Goal: Transaction & Acquisition: Purchase product/service

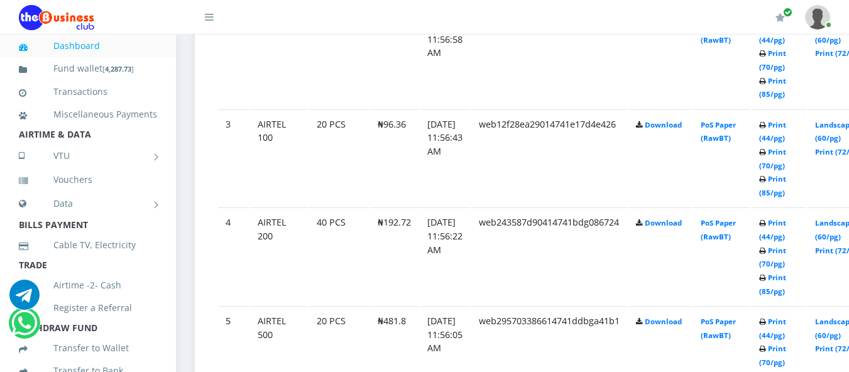
scroll to position [875, 0]
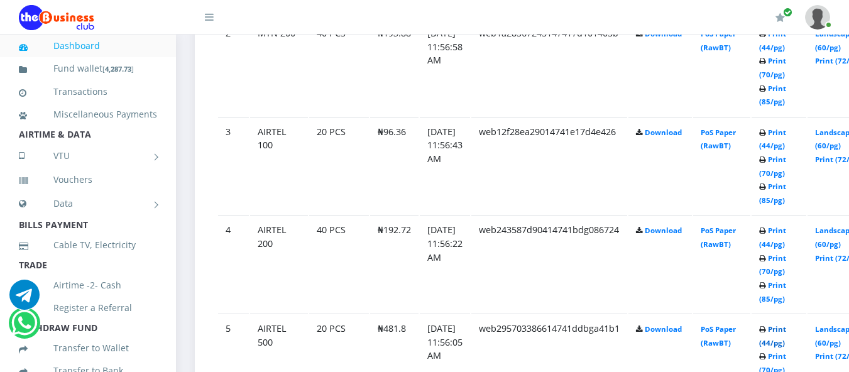
click at [786, 331] on link "Print (44/pg)" at bounding box center [772, 335] width 27 height 23
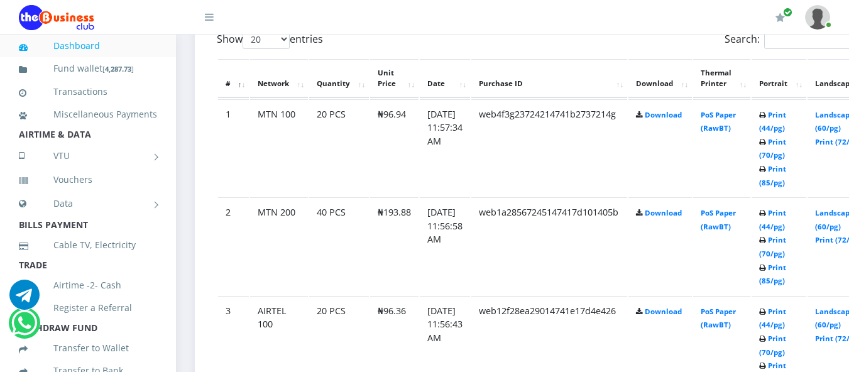
scroll to position [682, 0]
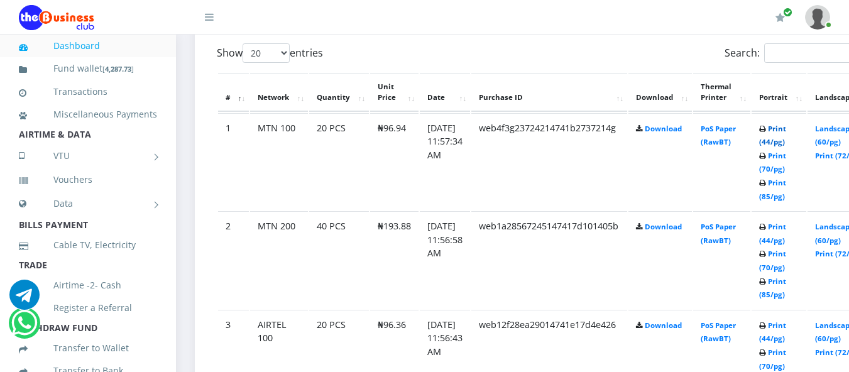
click at [786, 130] on link "Print (44/pg)" at bounding box center [772, 135] width 27 height 23
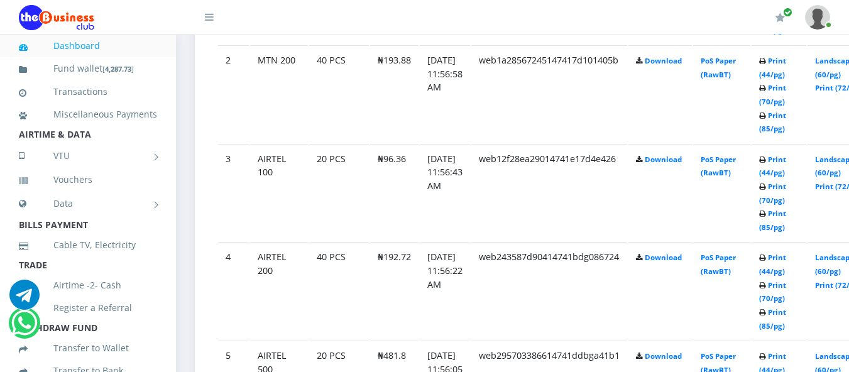
scroll to position [855, 0]
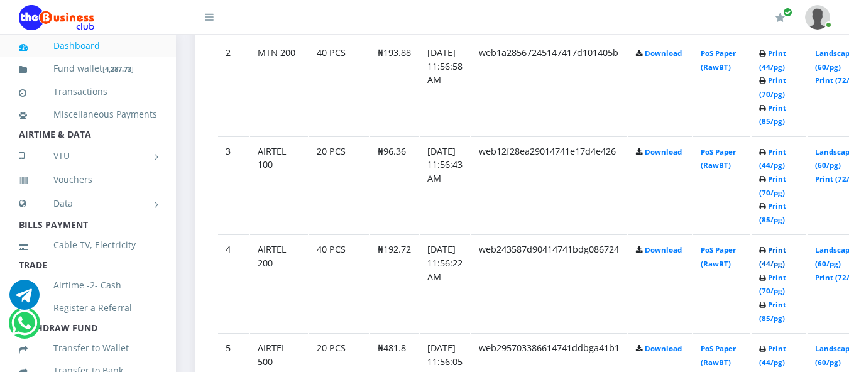
click at [786, 253] on link "Print (44/pg)" at bounding box center [772, 256] width 27 height 23
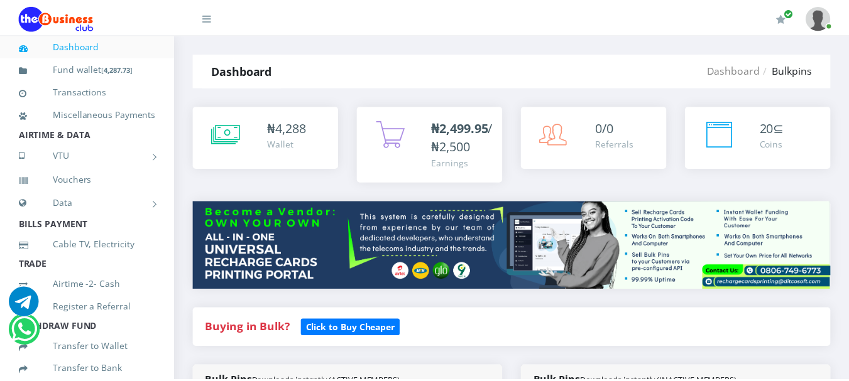
scroll to position [855, 0]
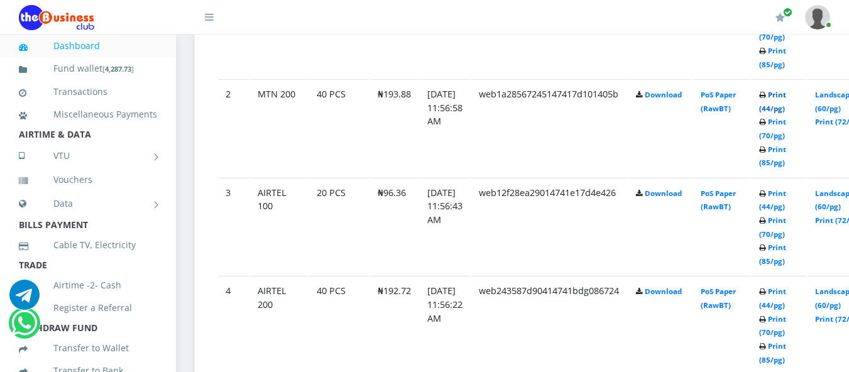
click at [786, 96] on link "Print (44/pg)" at bounding box center [772, 101] width 27 height 23
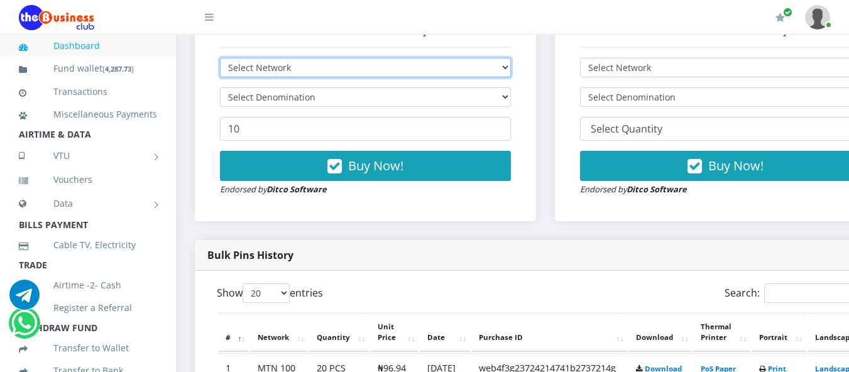
drag, startPoint x: 0, startPoint y: 0, endPoint x: 253, endPoint y: 70, distance: 262.2
click at [253, 70] on select "Select Network MTN Globacom 9Mobile Airtel" at bounding box center [365, 67] width 291 height 19
select select "MTN"
click at [220, 60] on select "Select Network MTN Globacom 9Mobile Airtel" at bounding box center [365, 67] width 291 height 19
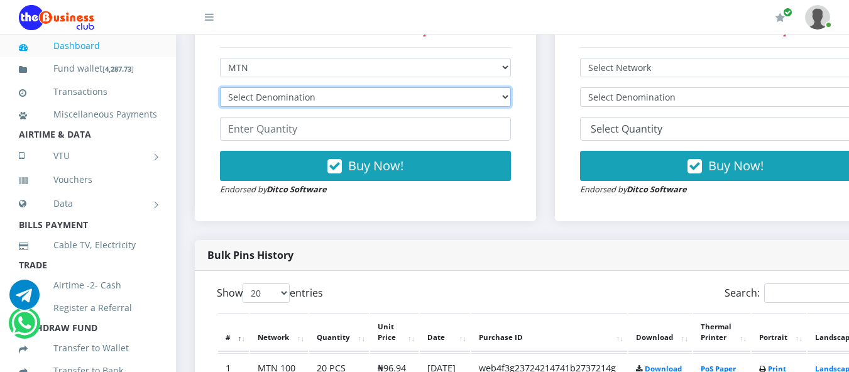
click at [258, 101] on select "Select Denomination MTN NGN100 - ₦96.94 MTN NGN200 - ₦193.88 MTN NGN400 - ₦387.…" at bounding box center [365, 96] width 291 height 19
select select "96.94-100"
click at [220, 89] on select "Select Denomination MTN NGN100 - ₦96.94 MTN NGN200 - ₦193.88 MTN NGN400 - ₦387.…" at bounding box center [365, 96] width 291 height 19
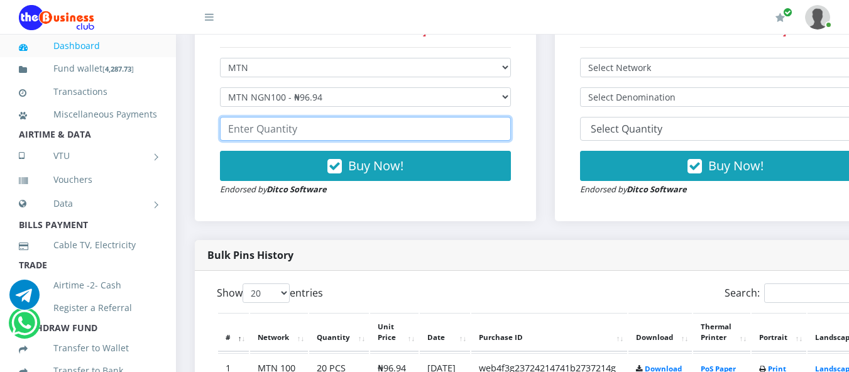
click at [264, 134] on input "number" at bounding box center [365, 129] width 291 height 24
type input "20"
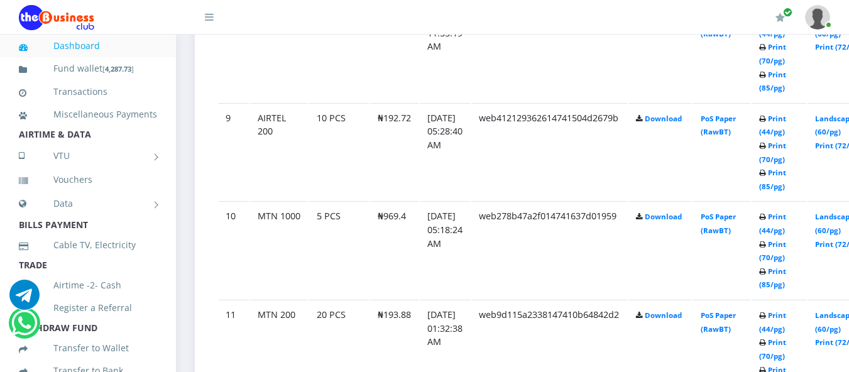
scroll to position [1487, 0]
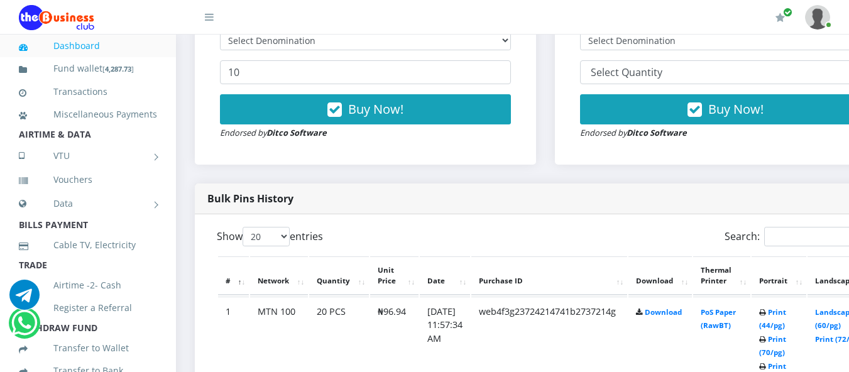
drag, startPoint x: 851, startPoint y: 8, endPoint x: 852, endPoint y: 366, distance: 357.5
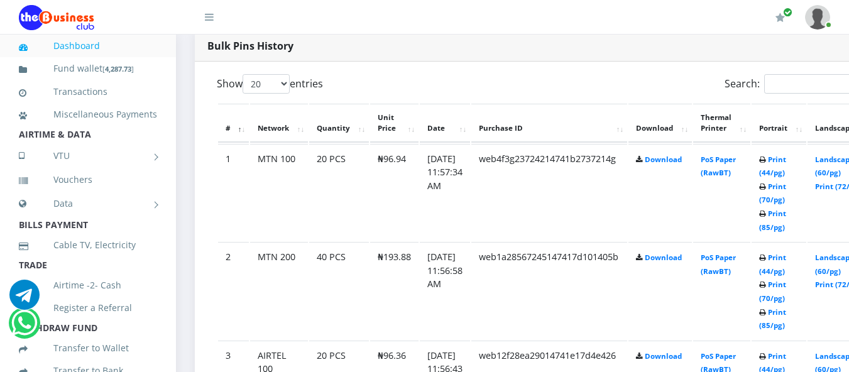
scroll to position [325, 0]
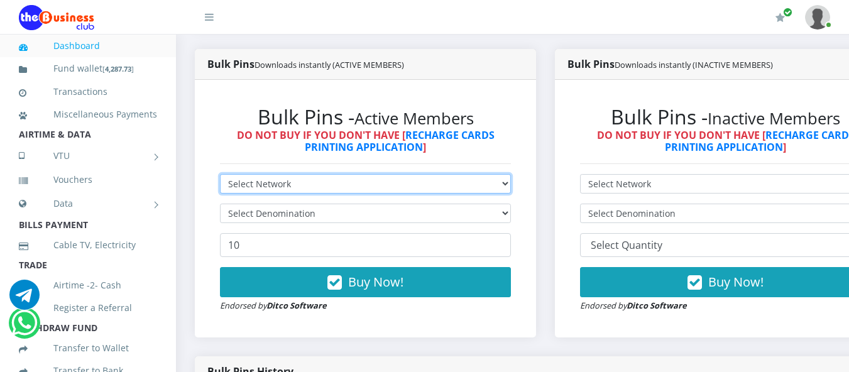
click at [471, 174] on select "Select Network MTN Globacom 9Mobile Airtel" at bounding box center [365, 183] width 291 height 19
select select "MTN"
click at [220, 174] on select "Select Network MTN Globacom 9Mobile Airtel" at bounding box center [365, 183] width 291 height 19
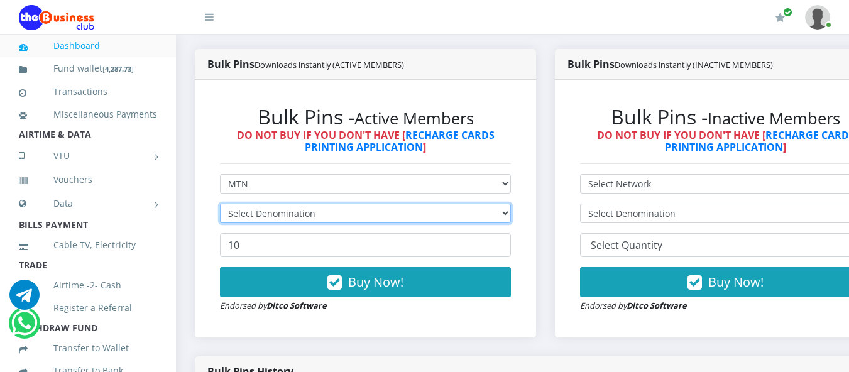
click at [412, 204] on select "Select Denomination" at bounding box center [365, 213] width 291 height 19
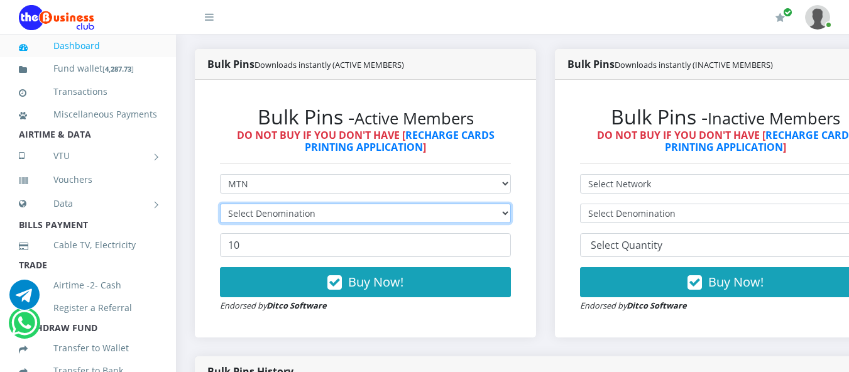
click at [412, 204] on select "Select Denomination" at bounding box center [365, 213] width 291 height 19
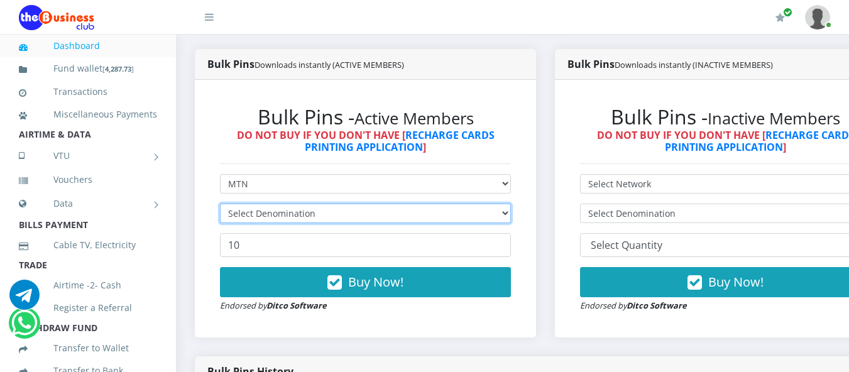
click at [412, 204] on select "Select Denomination" at bounding box center [365, 213] width 291 height 19
click at [383, 204] on select "Select Denomination" at bounding box center [365, 213] width 291 height 19
click at [353, 204] on select "Select Denomination MTN NGN100 - ₦96.94 MTN NGN200 - ₦193.88 MTN NGN400 - ₦387.…" at bounding box center [365, 213] width 291 height 19
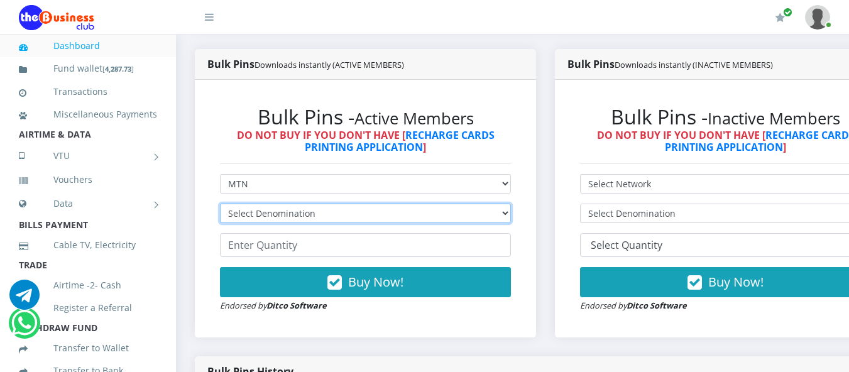
select select "96.94-100"
click at [220, 204] on select "Select Denomination MTN NGN100 - ₦96.94 MTN NGN200 - ₦193.88 MTN NGN400 - ₦387.…" at bounding box center [365, 213] width 291 height 19
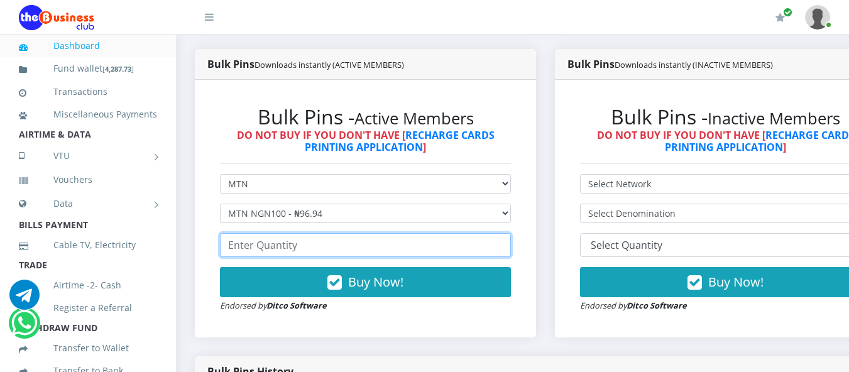
click at [326, 233] on input "number" at bounding box center [365, 245] width 291 height 24
type input "20"
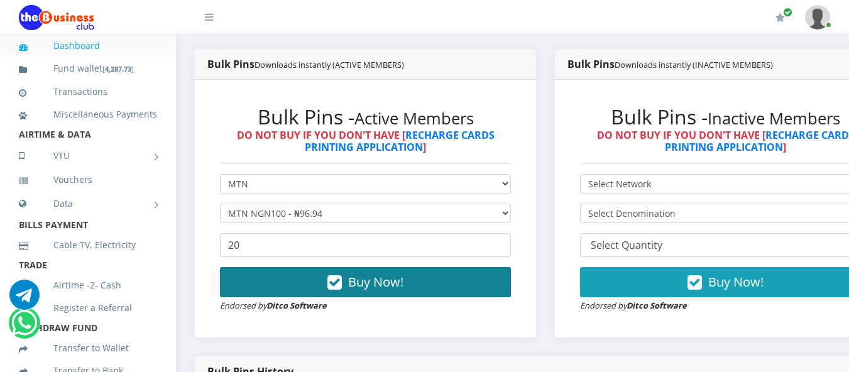
click at [444, 267] on button "Buy Now!" at bounding box center [365, 282] width 291 height 30
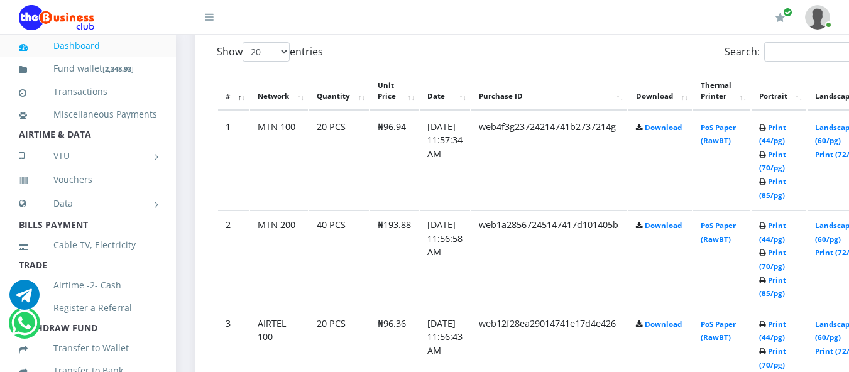
scroll to position [723, 0]
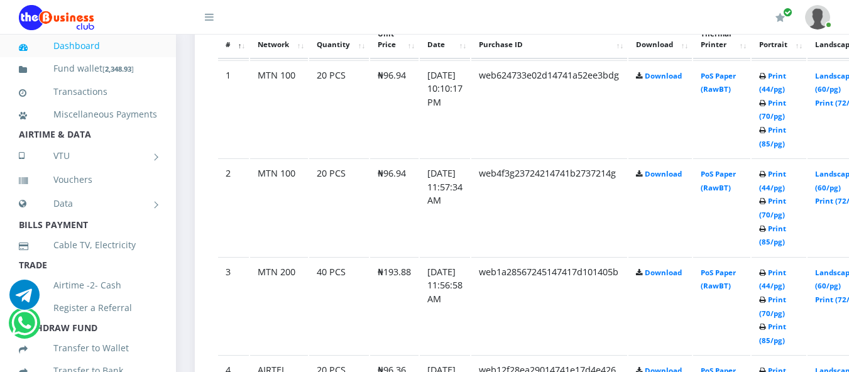
scroll to position [723, 0]
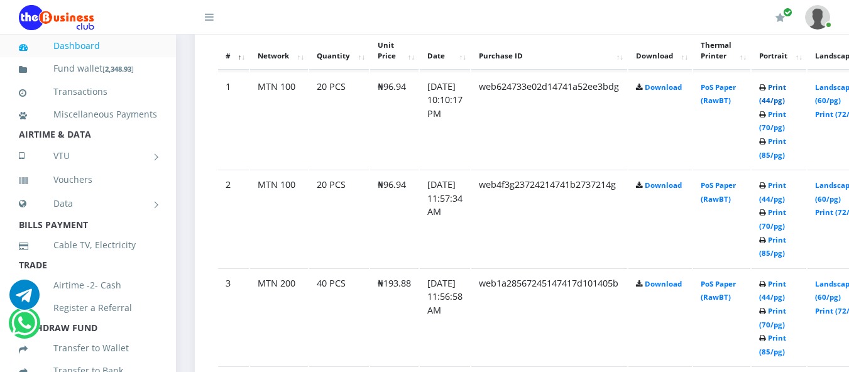
click at [786, 85] on link "Print (44/pg)" at bounding box center [772, 93] width 27 height 23
click at [786, 89] on link "Print (44/pg)" at bounding box center [772, 93] width 27 height 23
